Goal: Information Seeking & Learning: Understand process/instructions

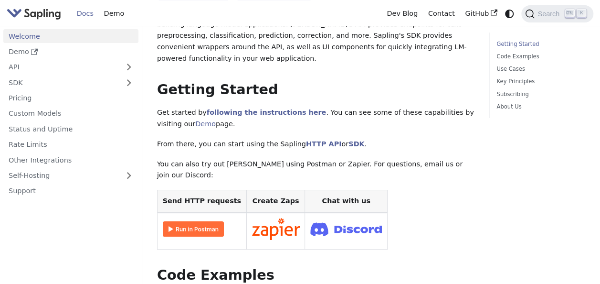
scroll to position [96, 0]
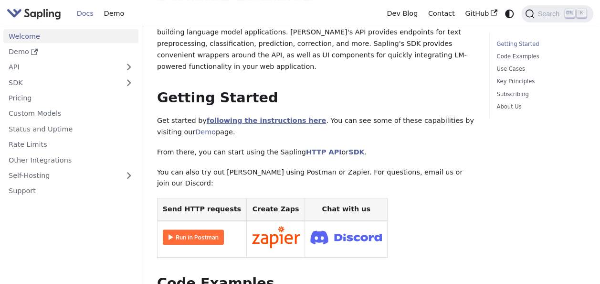
click at [277, 117] on link "following the instructions here" at bounding box center [266, 121] width 119 height 8
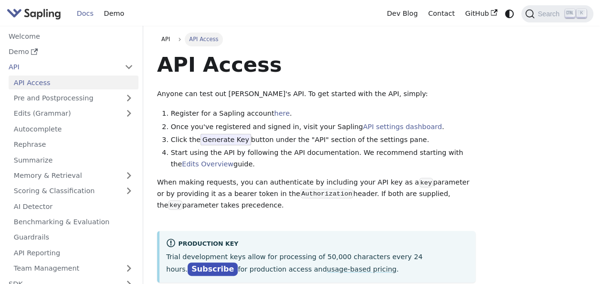
scroll to position [96, 0]
